Goal: Task Accomplishment & Management: Complete application form

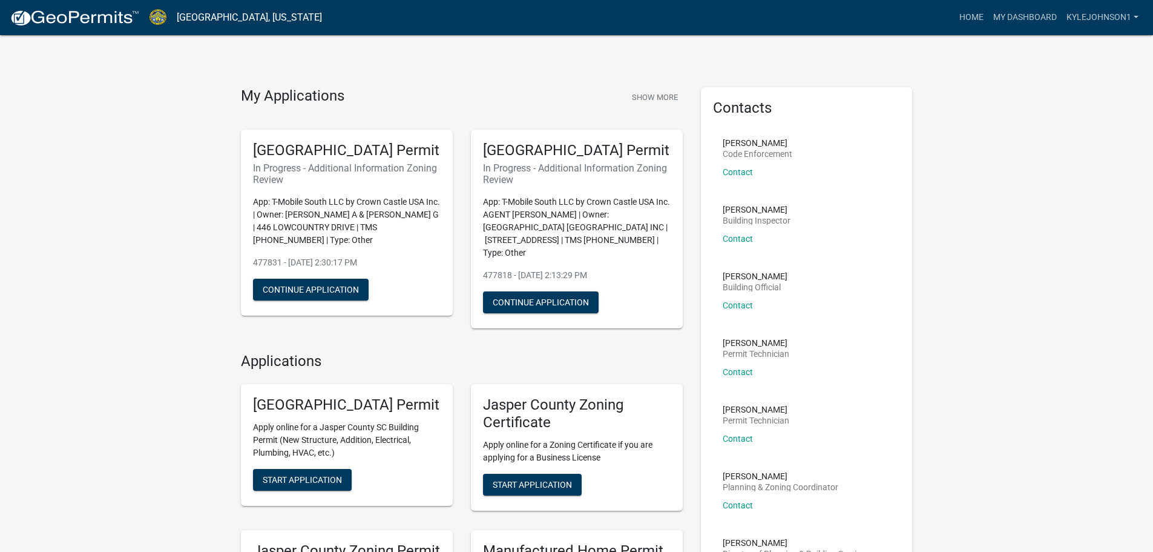
click at [289, 94] on h4 "My Applications" at bounding box center [293, 96] width 104 height 18
click at [664, 93] on button "Show More" at bounding box center [655, 97] width 56 height 20
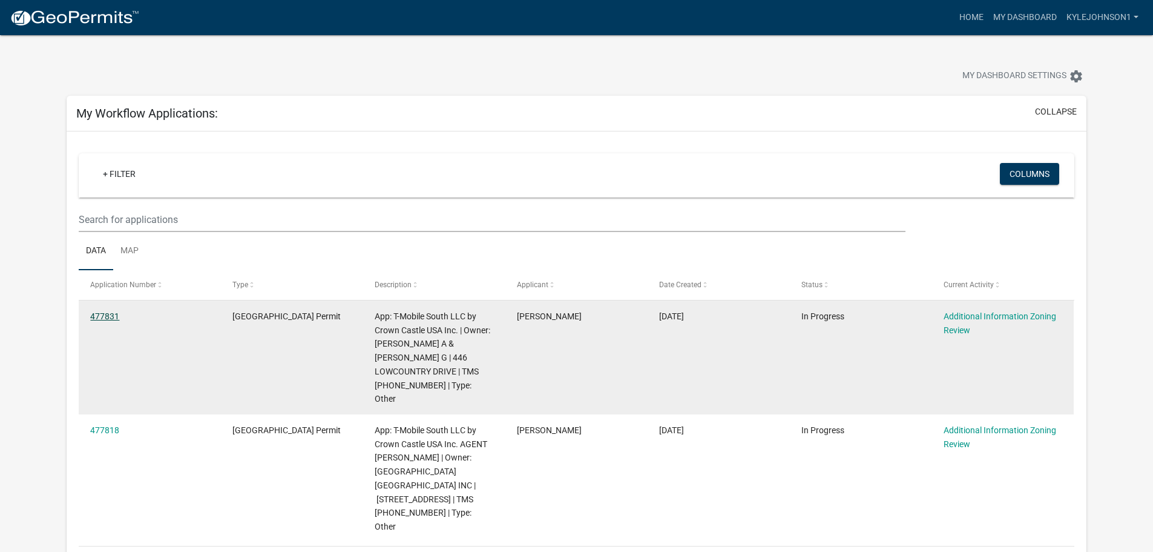
click at [106, 314] on link "477831" at bounding box center [104, 316] width 29 height 10
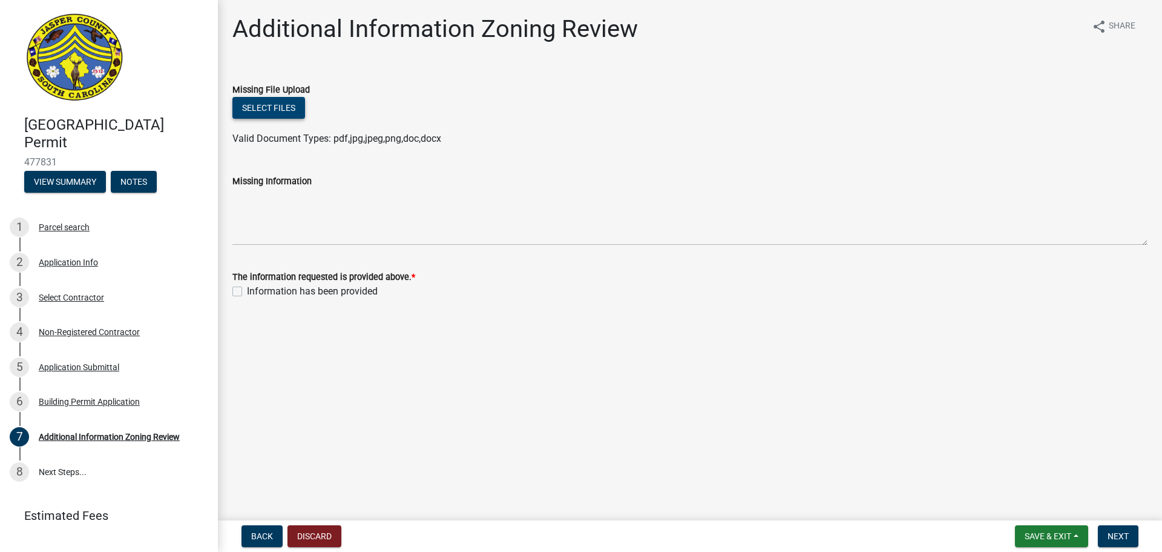
click at [263, 105] on button "Select files" at bounding box center [268, 108] width 73 height 22
click at [252, 108] on button "Select files" at bounding box center [268, 108] width 73 height 22
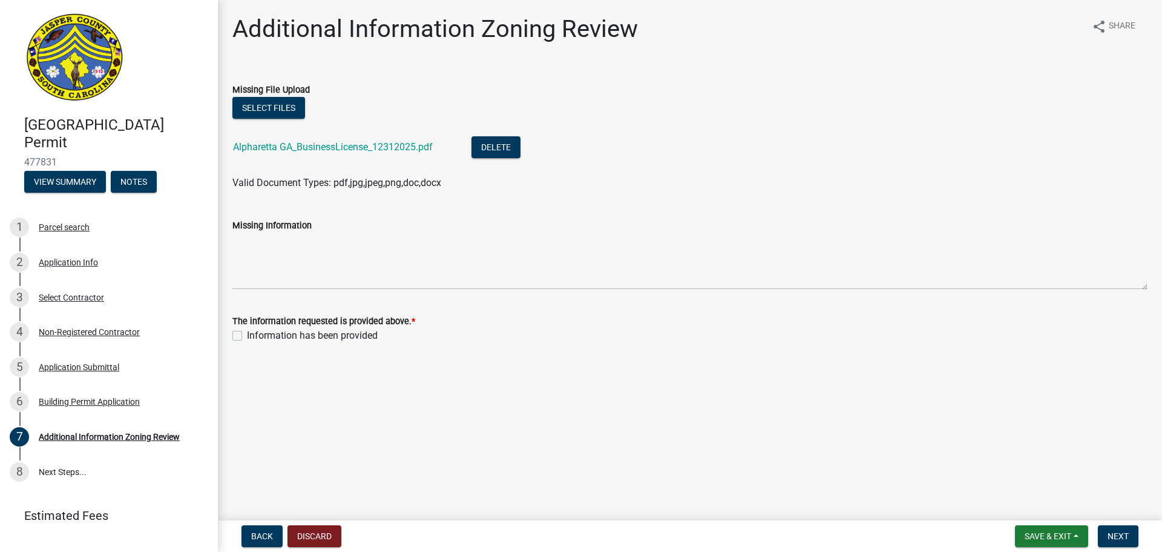
click at [247, 336] on label "Information has been provided" at bounding box center [312, 335] width 131 height 15
click at [247, 336] on input "Information has been provided" at bounding box center [251, 332] width 8 height 8
checkbox input "true"
click at [1127, 535] on span "Next" at bounding box center [1118, 536] width 21 height 10
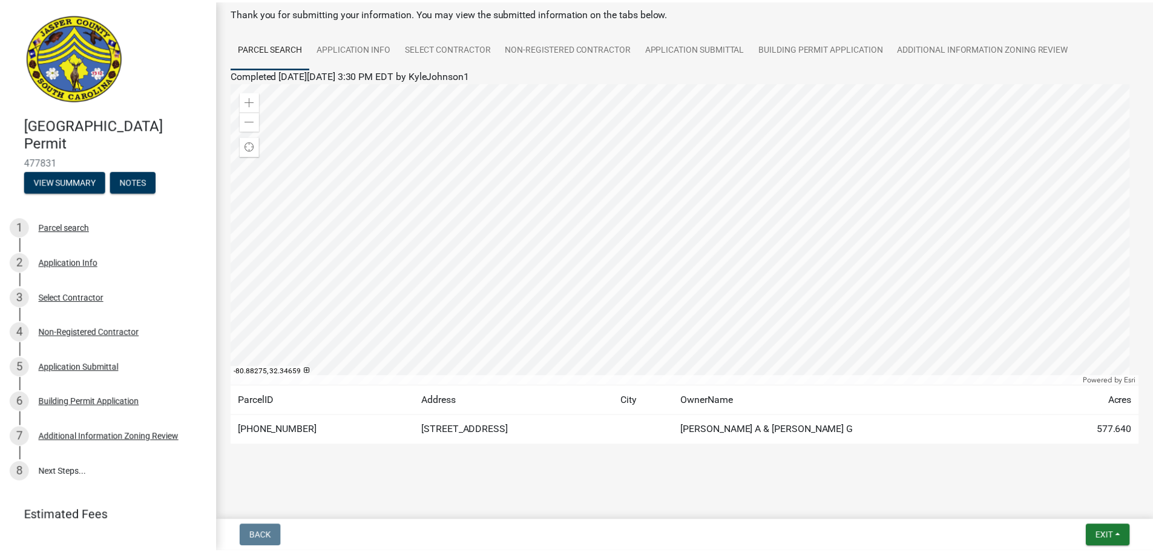
scroll to position [63, 0]
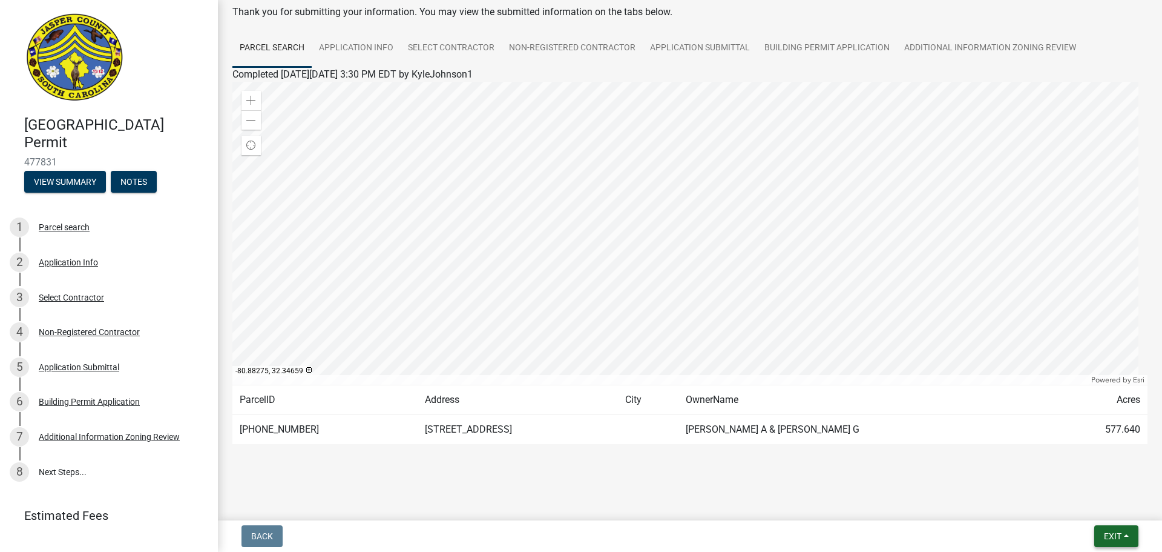
click at [1114, 532] on span "Exit" at bounding box center [1113, 536] width 18 height 10
click at [1102, 507] on button "Save & Exit" at bounding box center [1090, 504] width 97 height 29
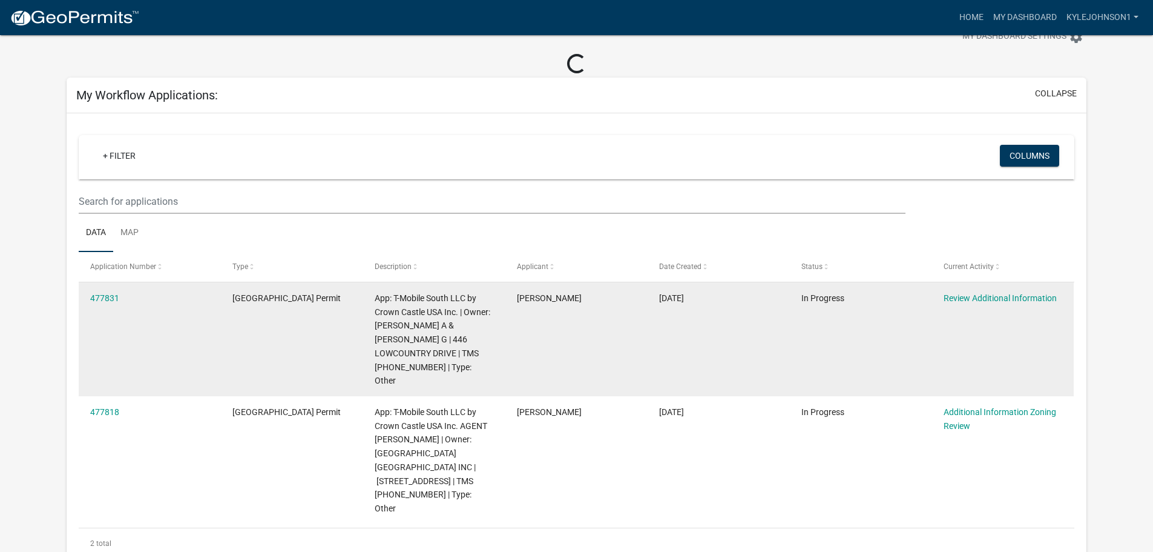
scroll to position [61, 0]
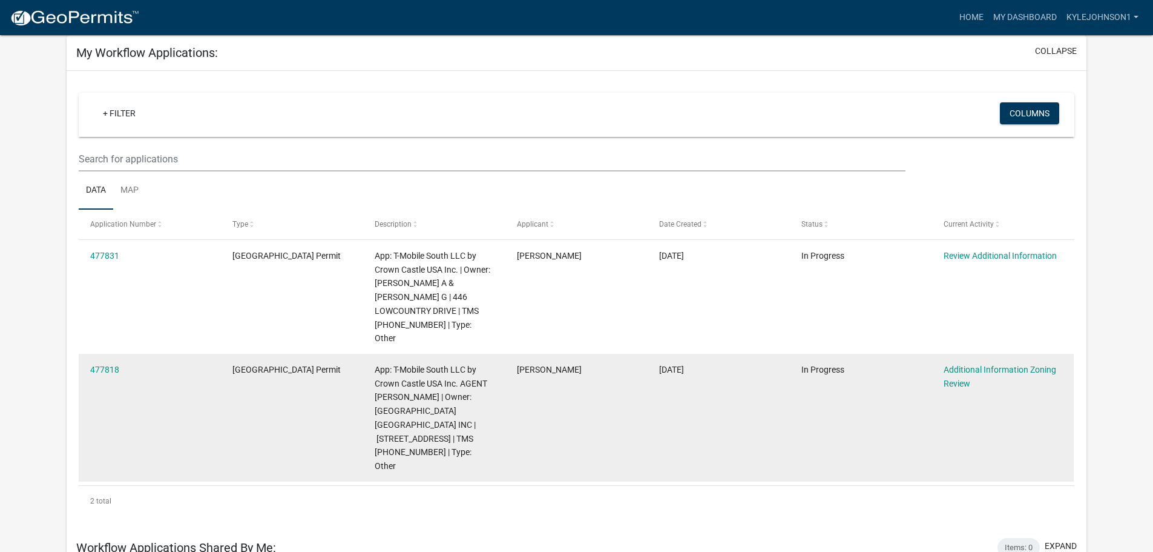
click at [95, 380] on datatable-body-cell "477818" at bounding box center [150, 418] width 142 height 128
click at [106, 364] on link "477818" at bounding box center [104, 369] width 29 height 10
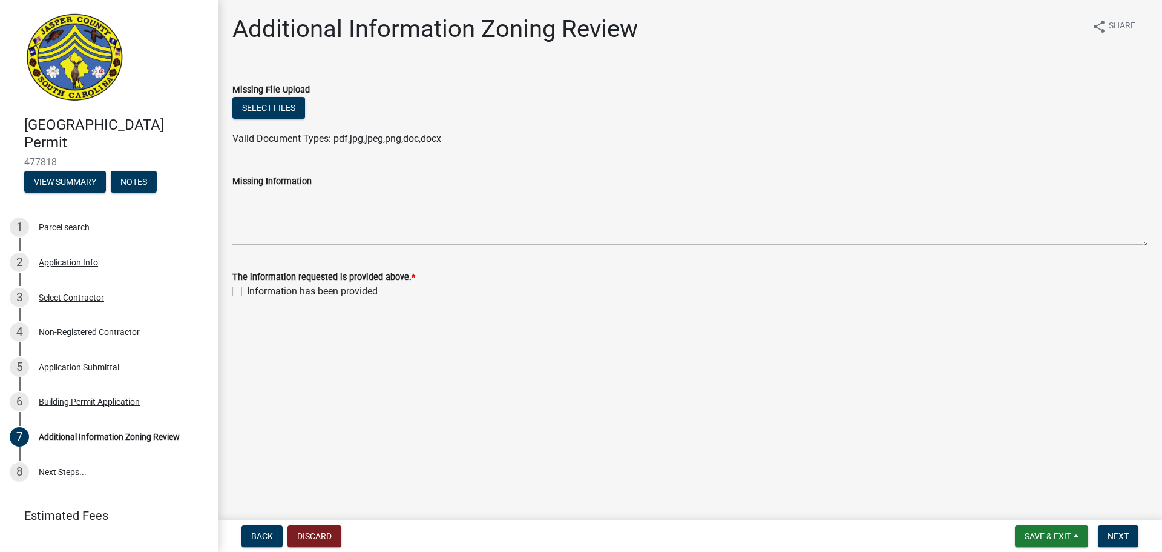
click at [247, 291] on label "Information has been provided" at bounding box center [312, 291] width 131 height 15
click at [247, 291] on input "Information has been provided" at bounding box center [251, 288] width 8 height 8
checkbox input "true"
click at [283, 101] on button "Select files" at bounding box center [268, 108] width 73 height 22
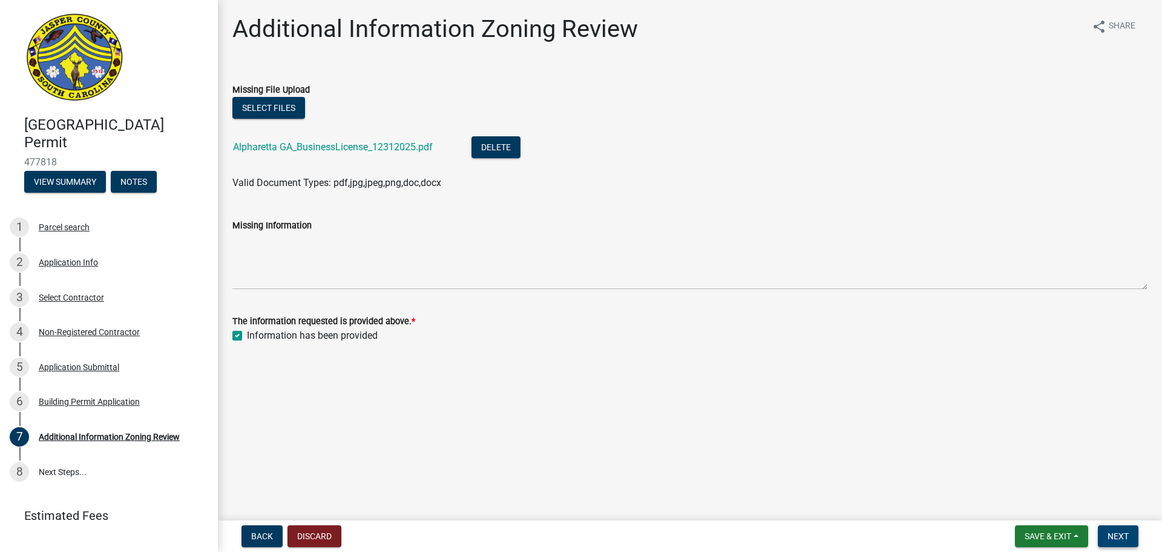
click at [1110, 531] on span "Next" at bounding box center [1118, 536] width 21 height 10
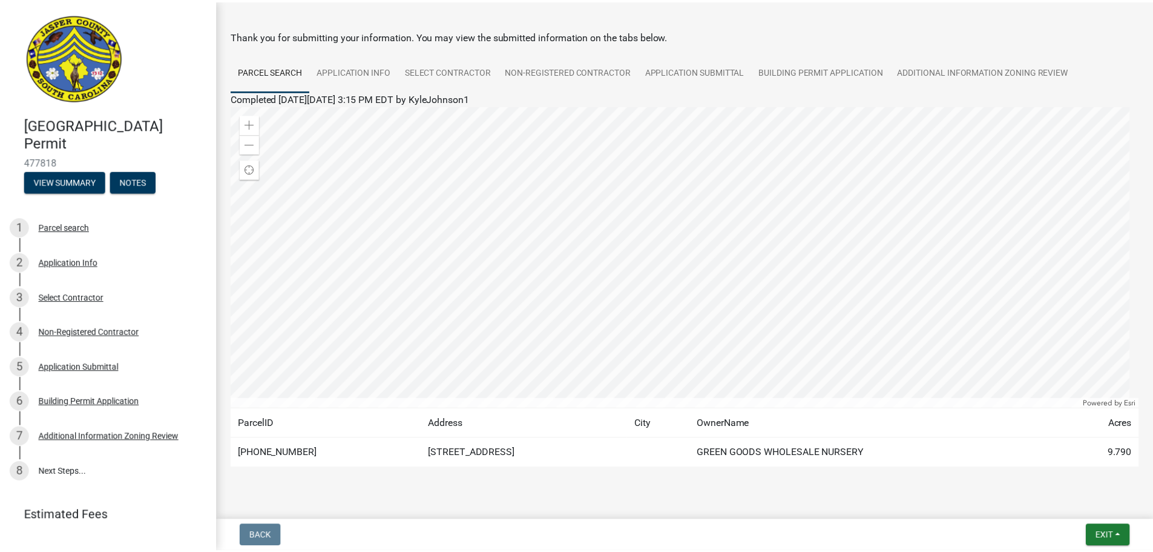
scroll to position [61, 0]
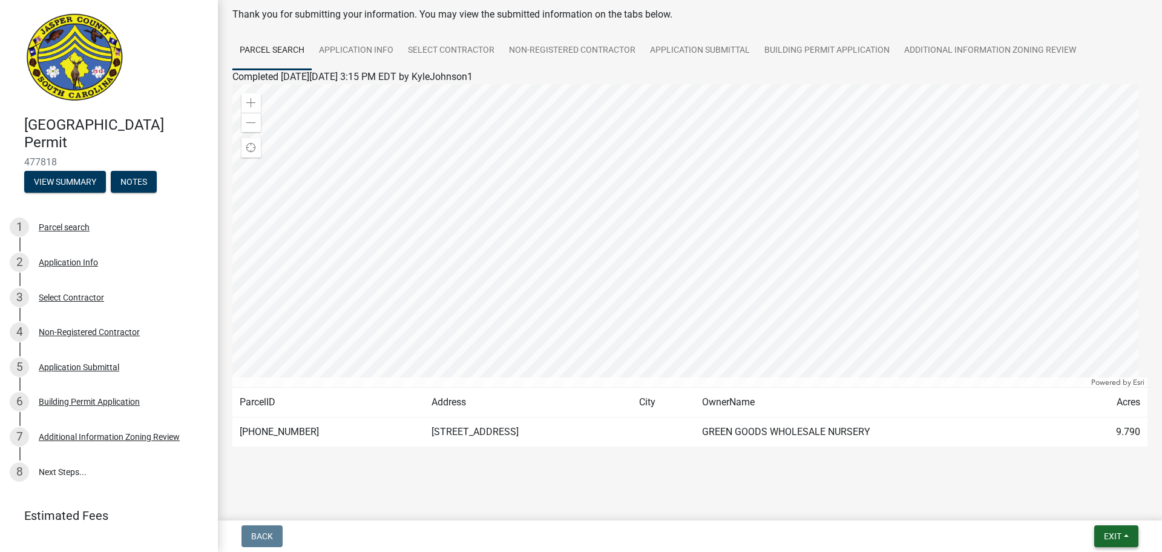
click at [1130, 532] on button "Exit" at bounding box center [1117, 536] width 44 height 22
click at [1080, 507] on button "Save & Exit" at bounding box center [1090, 504] width 97 height 29
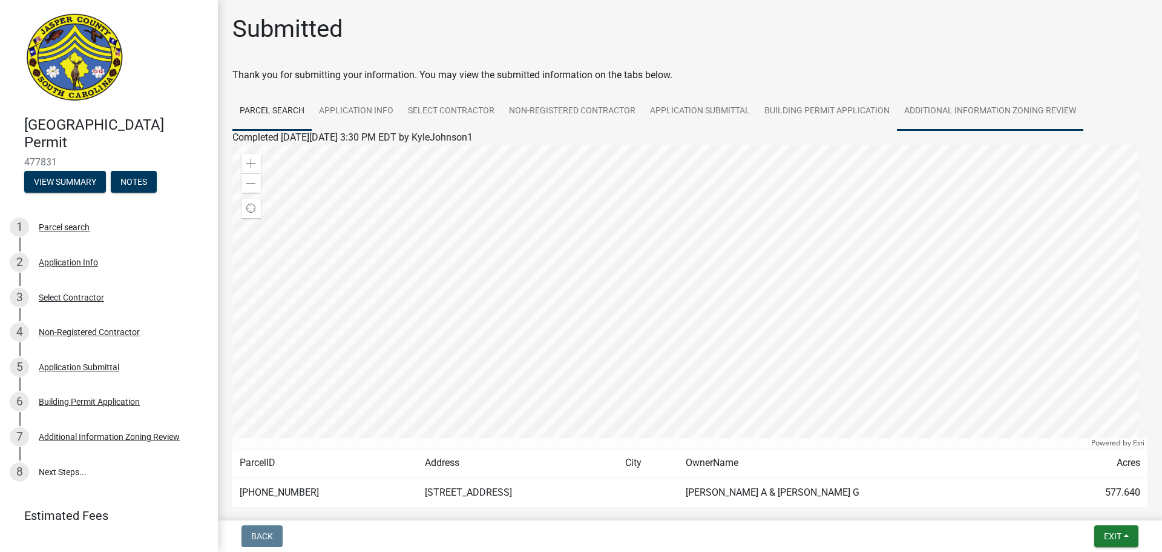
click at [1022, 115] on link "Additional Information Zoning Review" at bounding box center [990, 111] width 186 height 39
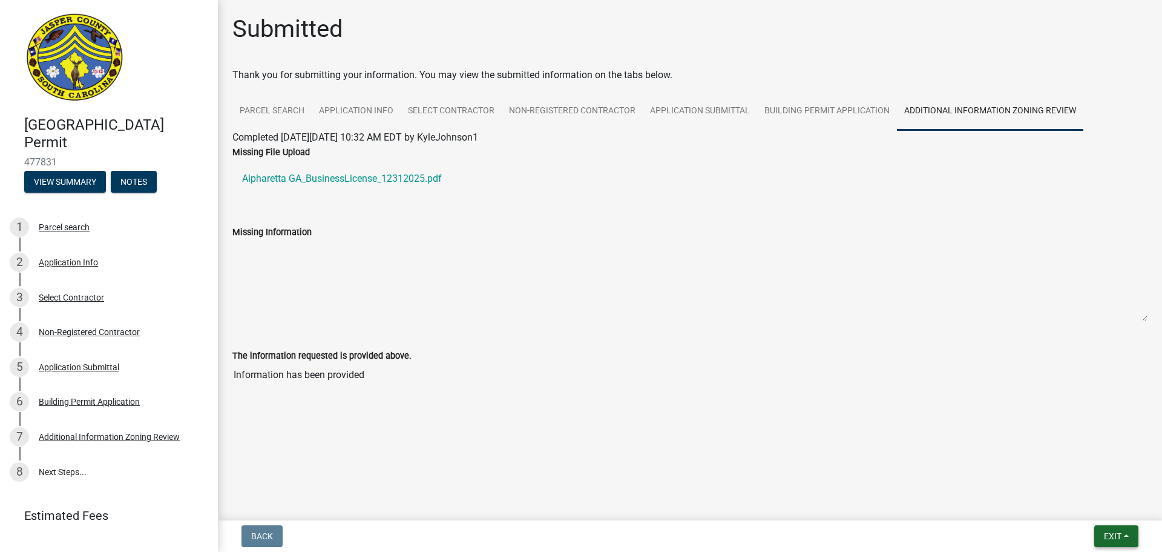
click at [1124, 541] on button "Exit" at bounding box center [1117, 536] width 44 height 22
click at [1095, 506] on button "Save & Exit" at bounding box center [1090, 504] width 97 height 29
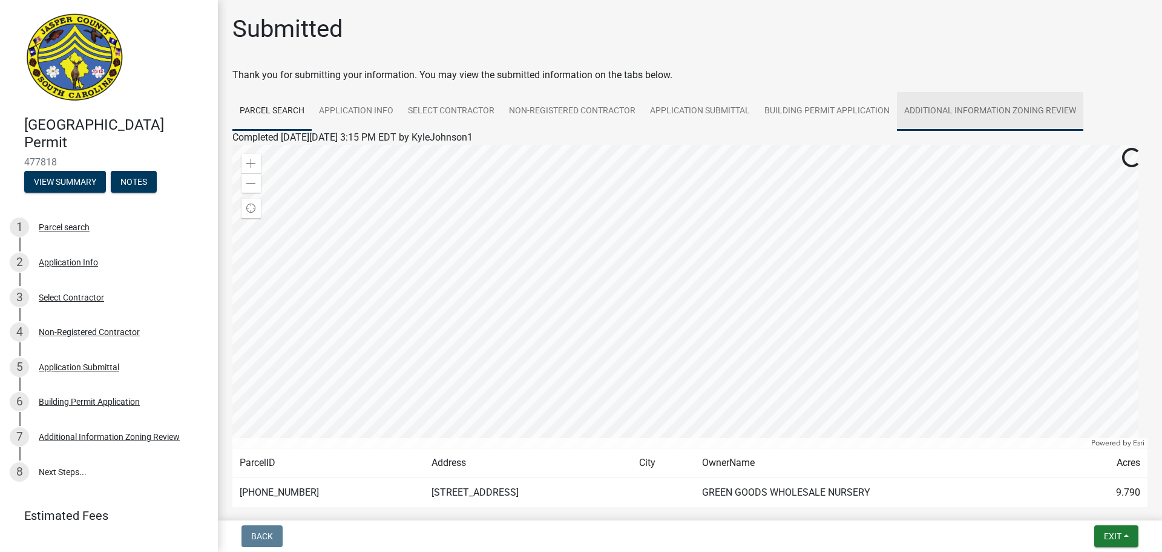
click at [1003, 109] on link "Additional Information Zoning Review" at bounding box center [990, 111] width 186 height 39
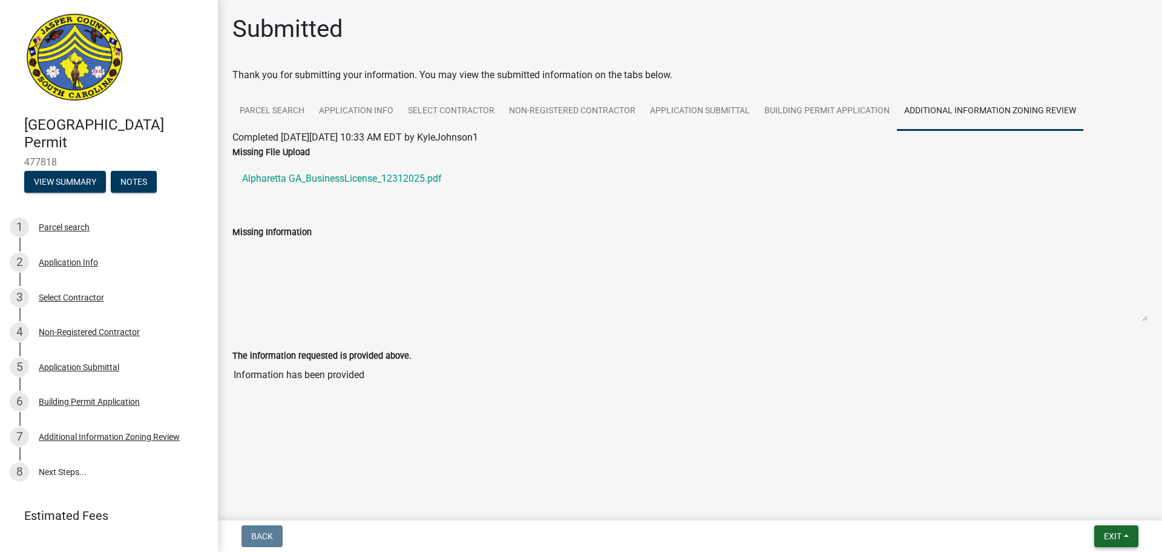
click at [1130, 543] on button "Exit" at bounding box center [1117, 536] width 44 height 22
click at [1084, 504] on button "Save & Exit" at bounding box center [1090, 504] width 97 height 29
